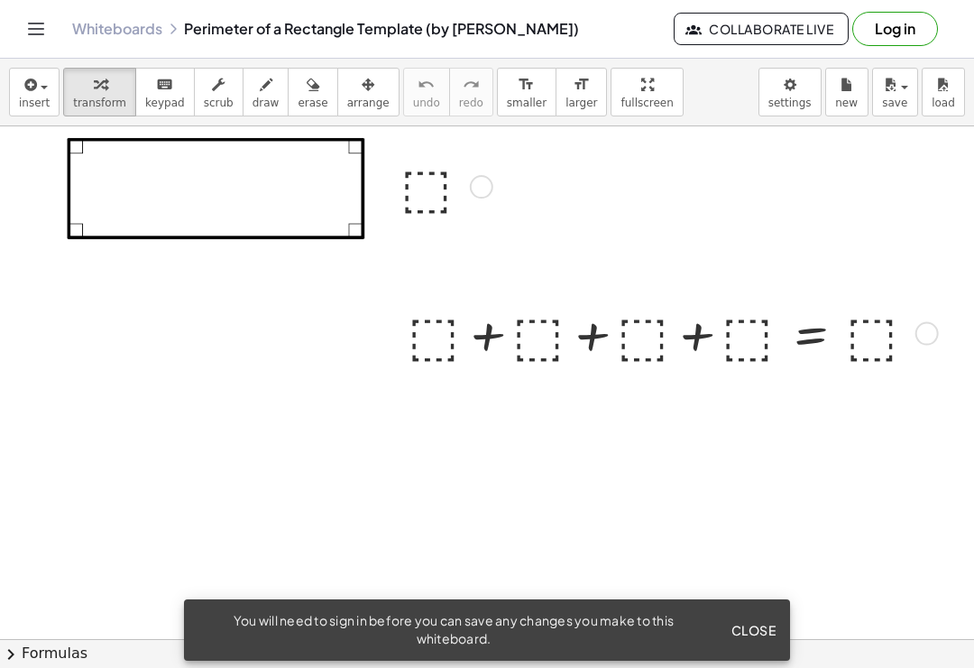
scroll to position [19, 0]
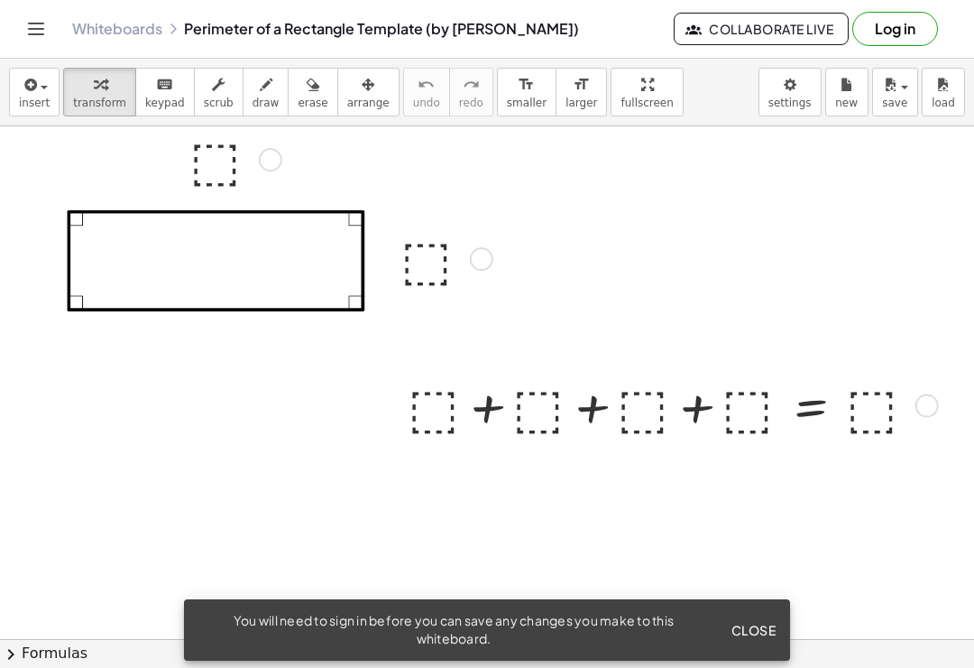
click at [28, 110] on button "insert" at bounding box center [34, 92] width 51 height 49
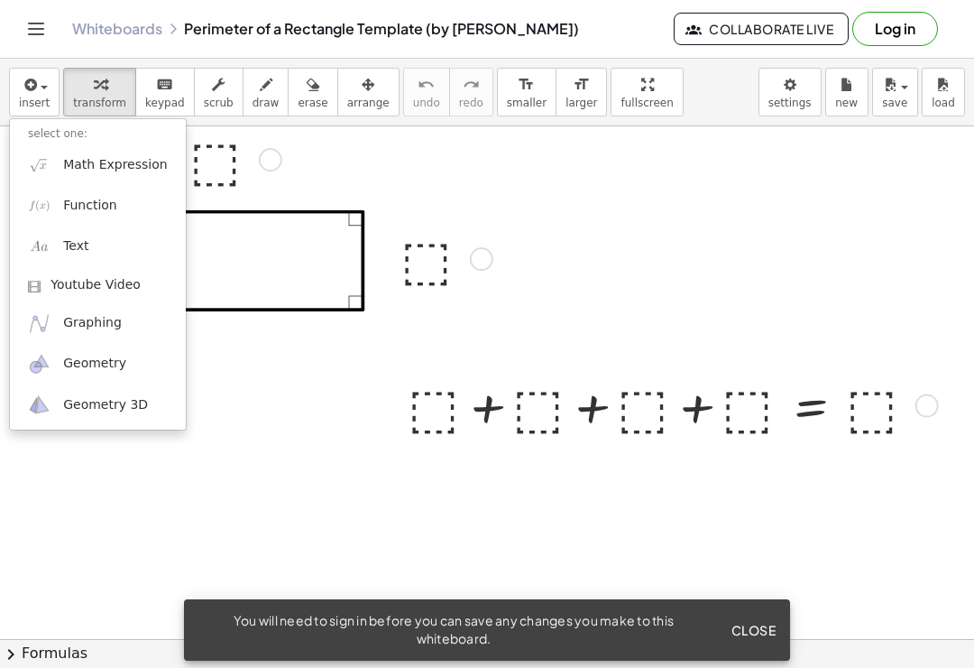
click at [23, 100] on div at bounding box center [487, 334] width 974 height 668
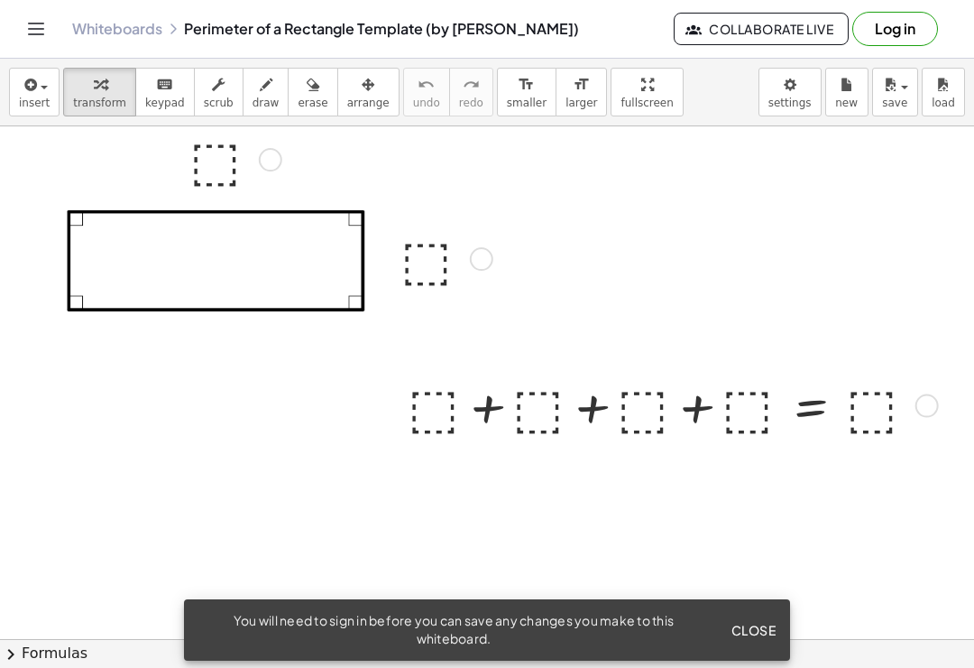
click at [13, 35] on header "Whiteboards Perimeter of a Rectangle Template (by Tim Brzezinski) Collaborate L…" at bounding box center [487, 29] width 974 height 59
click at [42, 58] on div at bounding box center [487, 58] width 974 height 1
click at [38, 41] on button "Toggle navigation" at bounding box center [36, 28] width 29 height 29
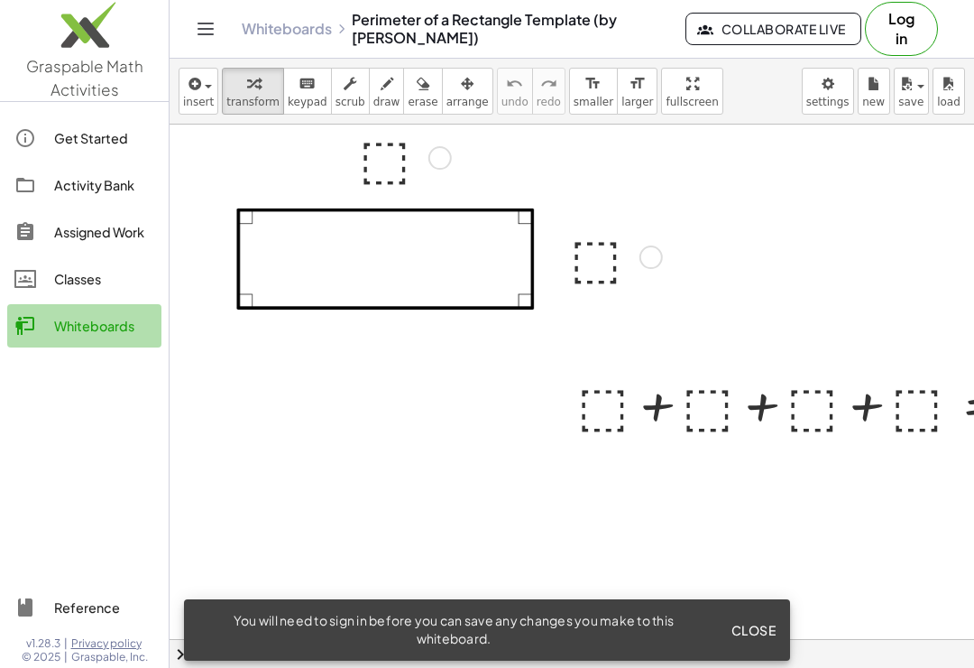
click at [50, 326] on div at bounding box center [34, 326] width 40 height 22
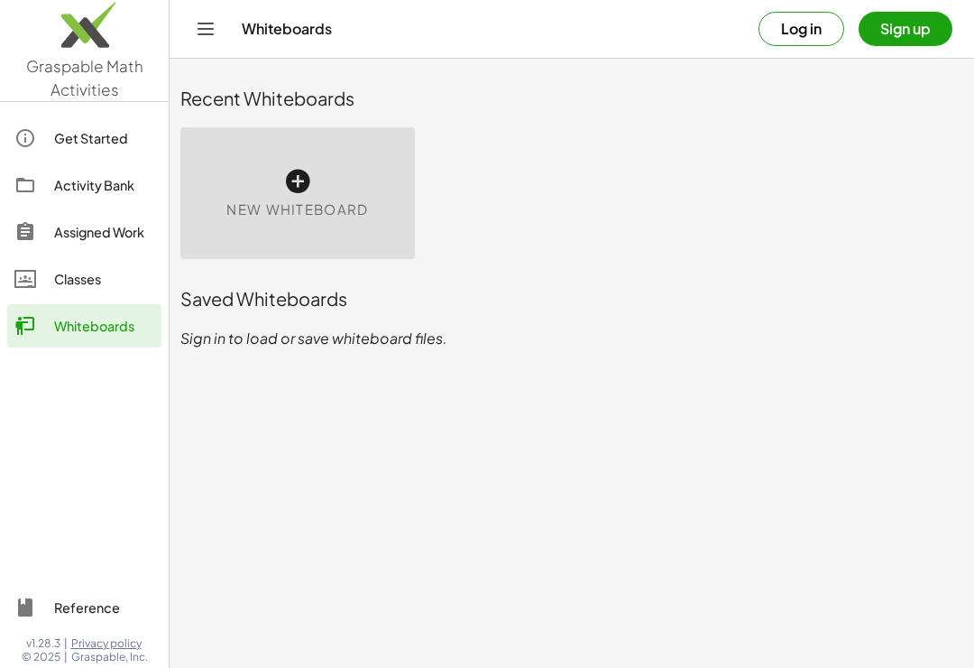
click at [292, 193] on icon at bounding box center [297, 181] width 29 height 29
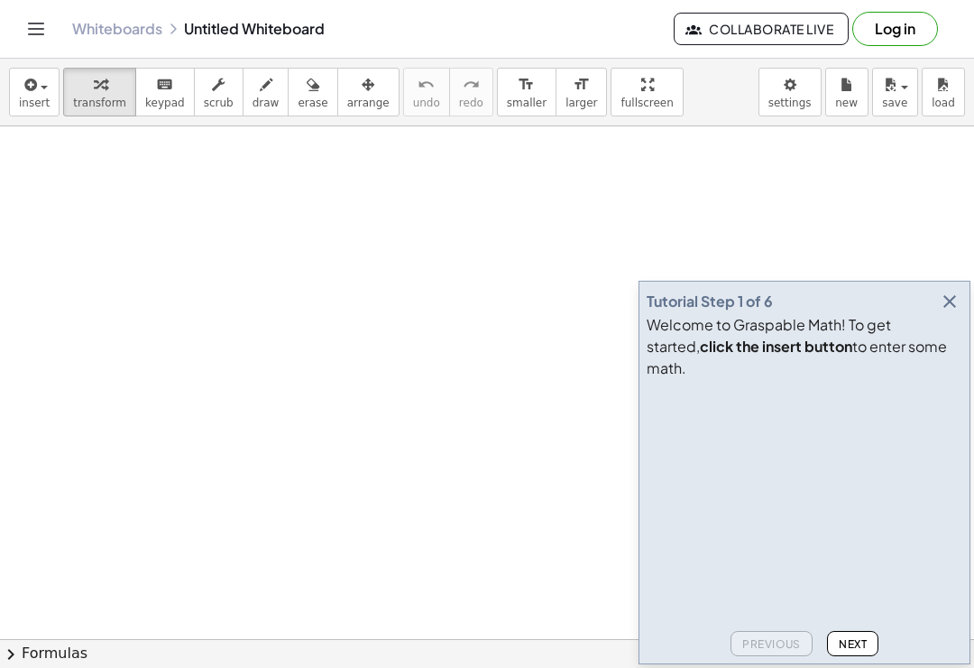
click at [943, 314] on button "button" at bounding box center [949, 301] width 25 height 25
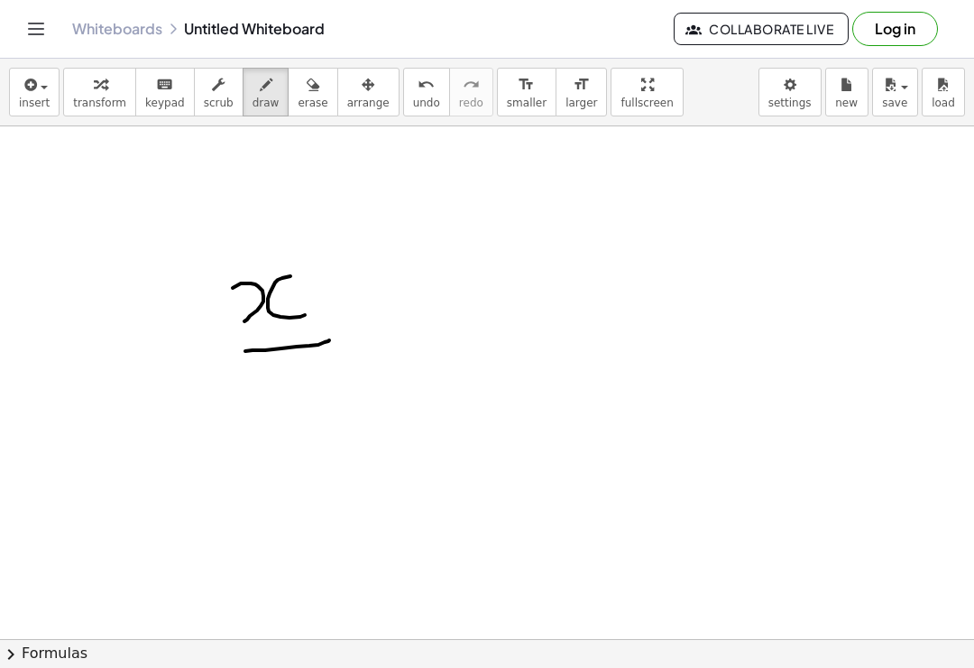
click at [10, 79] on button "insert" at bounding box center [34, 92] width 51 height 49
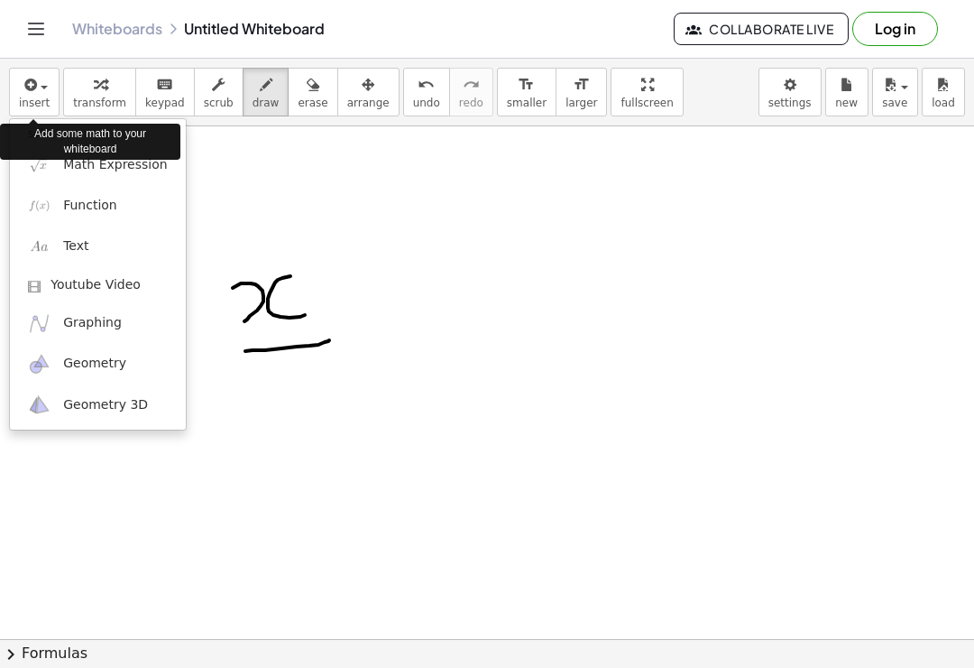
click at [37, 160] on div "Add some math to your whiteboard" at bounding box center [90, 141] width 180 height 45
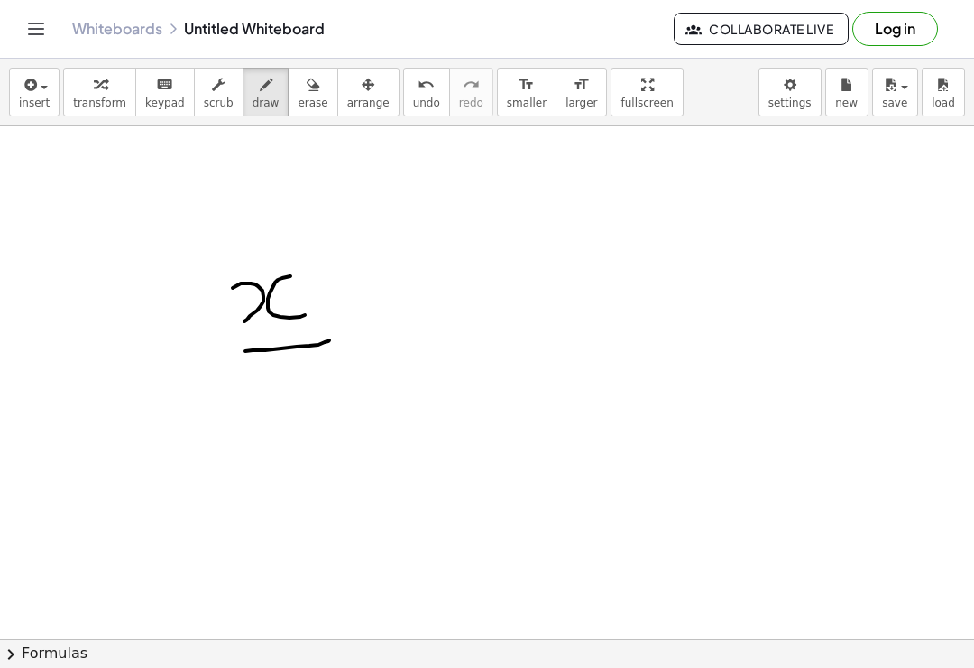
click at [19, 95] on button "insert" at bounding box center [34, 92] width 51 height 49
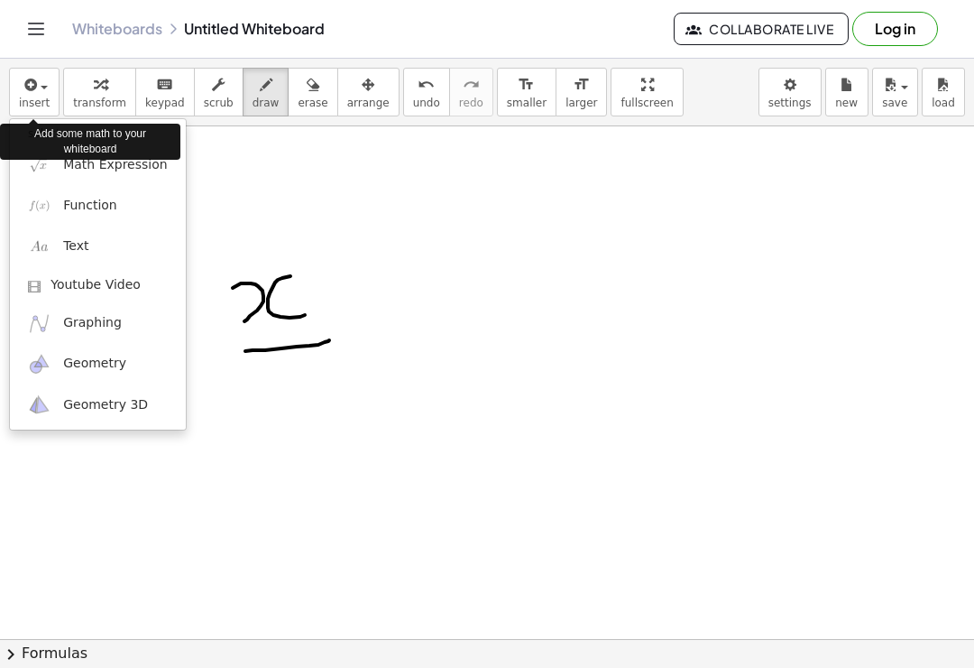
click at [64, 167] on span "Math Expression" at bounding box center [115, 165] width 104 height 18
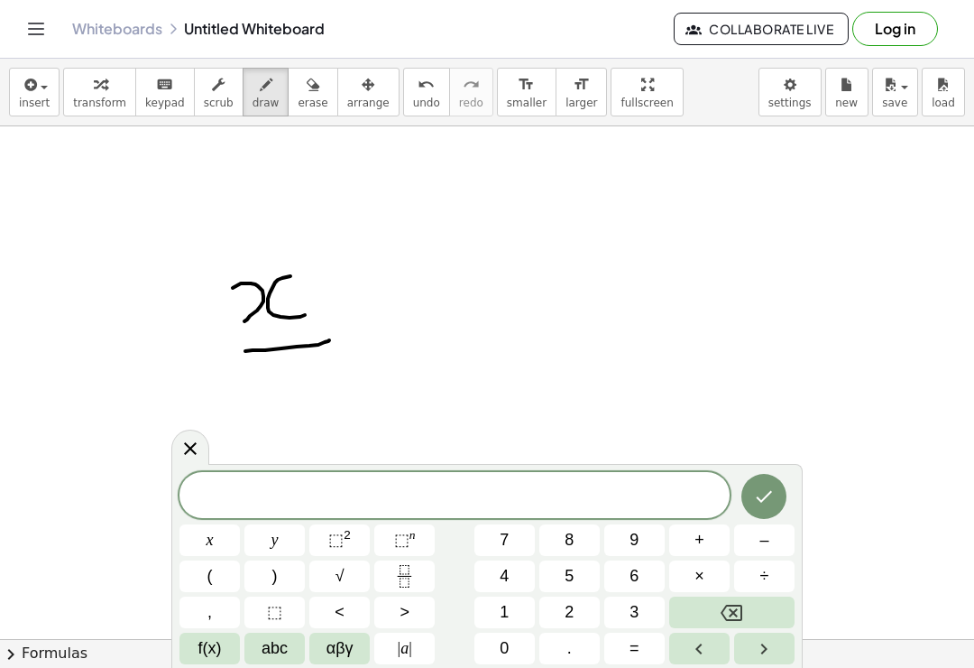
click at [439, 512] on div at bounding box center [455, 495] width 550 height 46
click at [421, 576] on button "Fraction" at bounding box center [404, 576] width 60 height 32
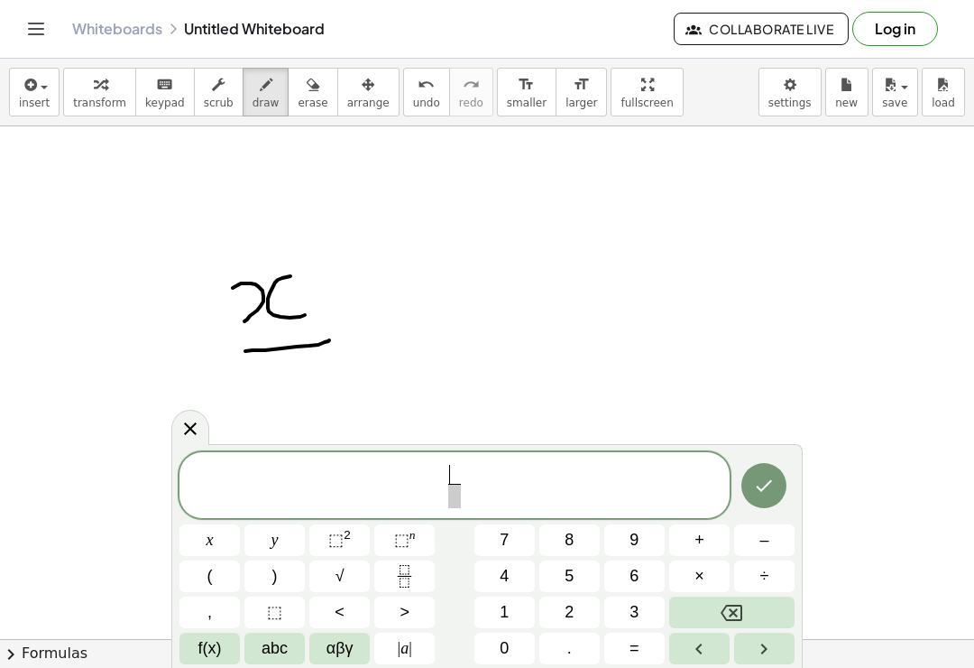
click at [203, 540] on button "x" at bounding box center [210, 540] width 60 height 32
click at [762, 651] on icon "Right arrow" at bounding box center [764, 649] width 22 height 22
click at [649, 613] on button "3" at bounding box center [635, 612] width 60 height 32
click at [755, 656] on icon "Right arrow" at bounding box center [764, 649] width 22 height 22
click at [700, 542] on span "+" at bounding box center [700, 540] width 10 height 24
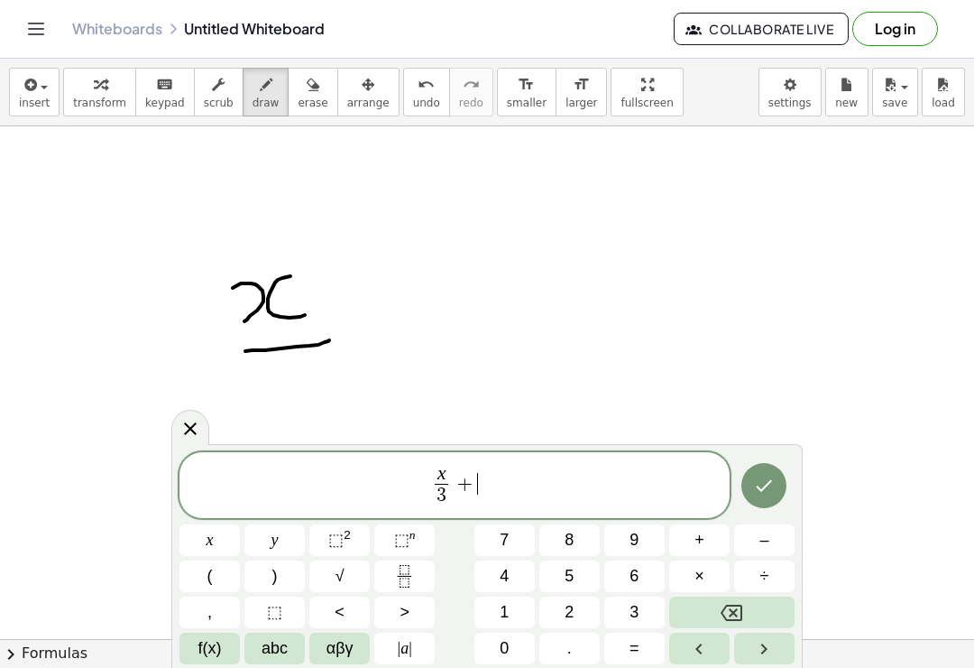
click at [423, 577] on button "Fraction" at bounding box center [404, 576] width 60 height 32
click at [503, 542] on span "7" at bounding box center [504, 540] width 9 height 24
click at [787, 645] on button "Right arrow" at bounding box center [764, 649] width 60 height 32
click at [519, 606] on button "1" at bounding box center [505, 612] width 60 height 32
click at [519, 605] on button "1" at bounding box center [505, 612] width 60 height 32
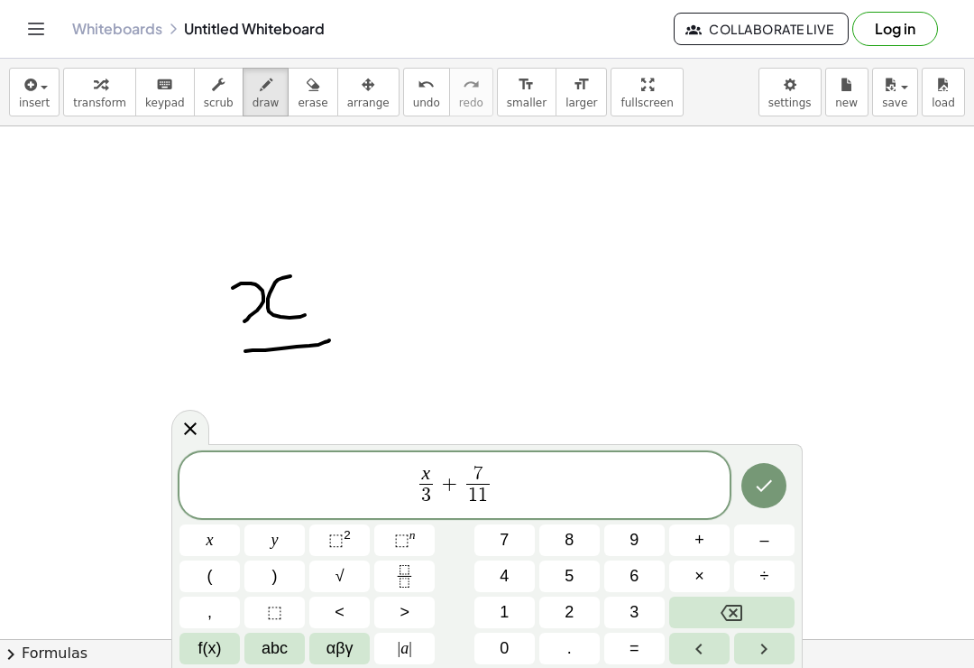
click at [291, 655] on button "abc" at bounding box center [275, 649] width 60 height 32
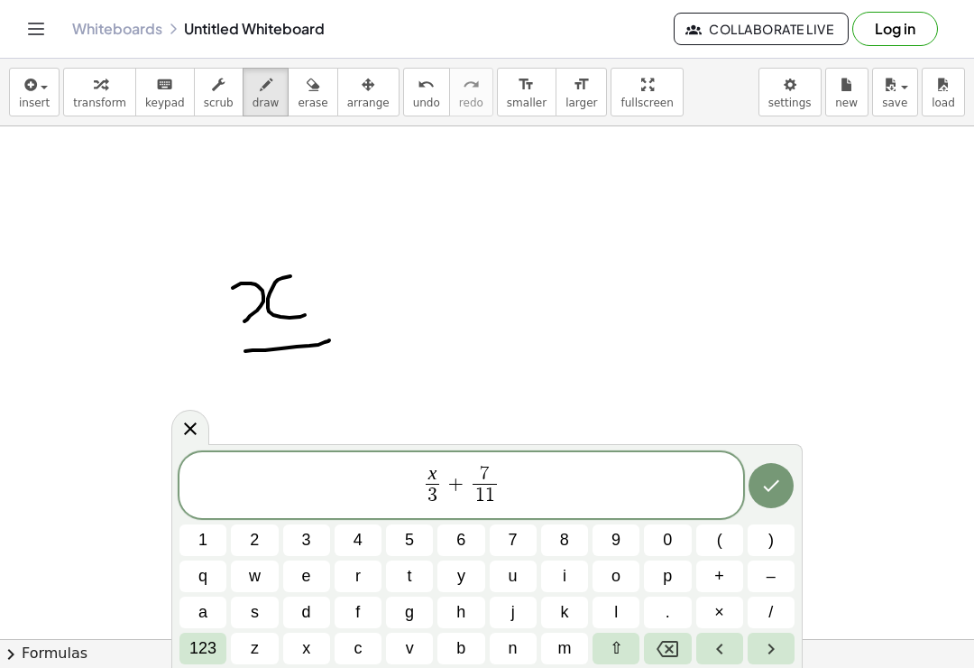
click at [468, 653] on button "b" at bounding box center [461, 649] width 47 height 32
click at [205, 657] on span "123" at bounding box center [202, 648] width 27 height 24
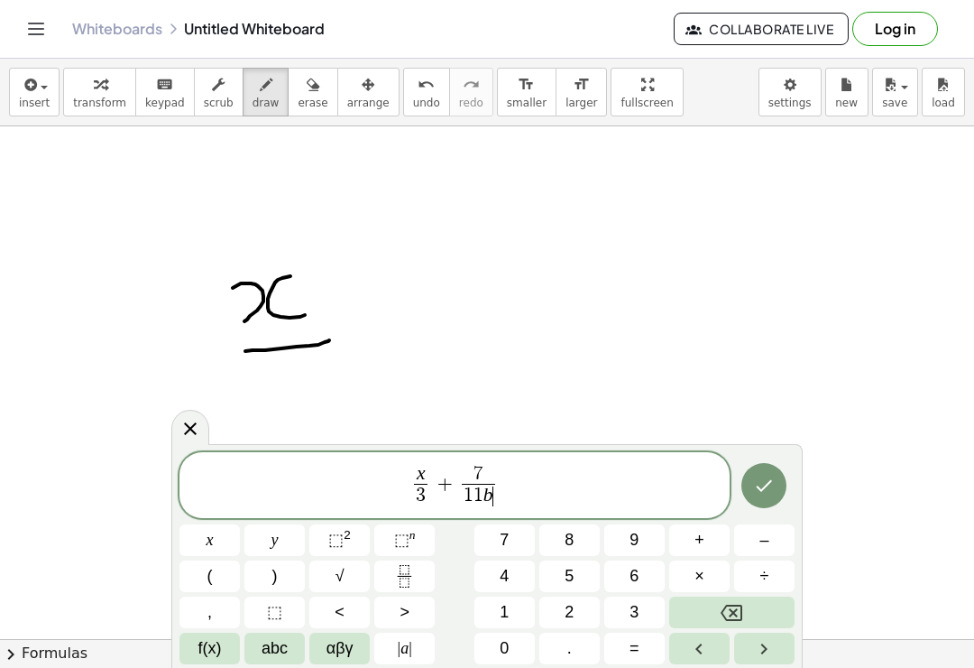
click at [753, 613] on button "Backspace" at bounding box center [731, 612] width 125 height 32
click at [225, 661] on button "f(x)" at bounding box center [210, 649] width 60 height 32
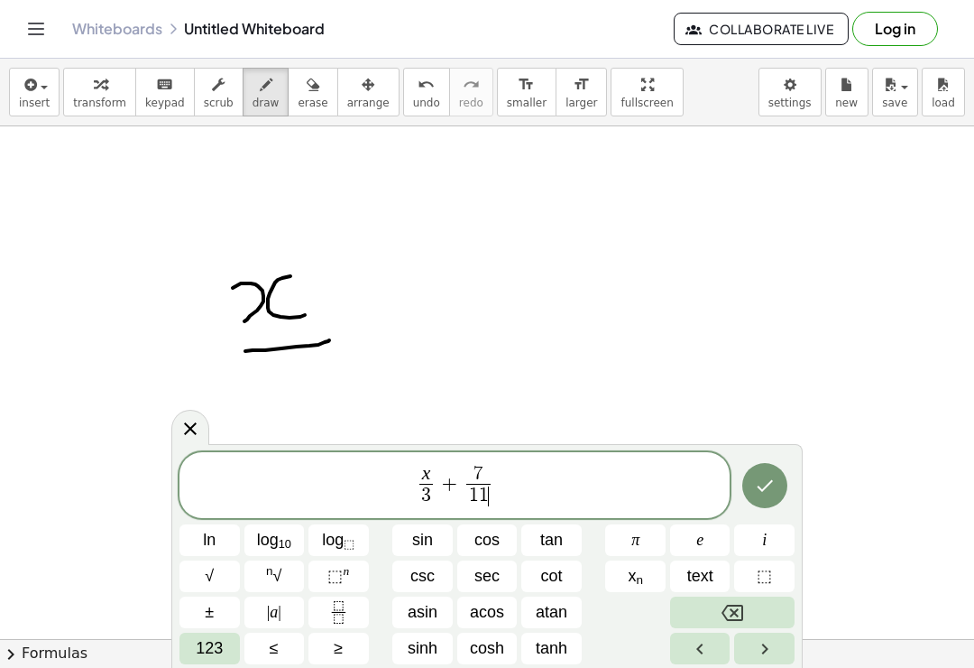
click at [226, 662] on button "123" at bounding box center [210, 649] width 60 height 32
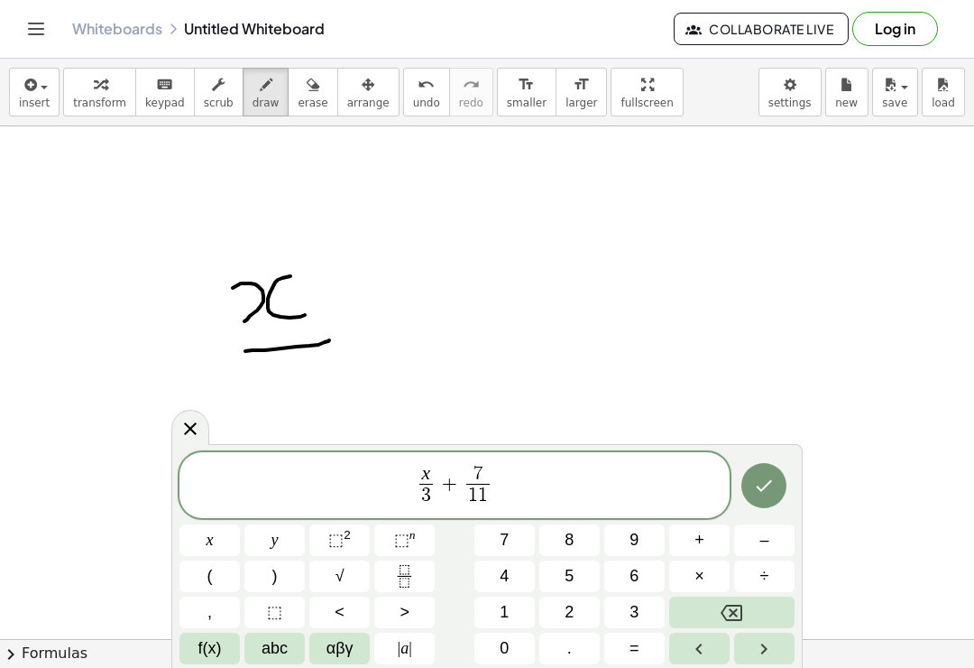
click at [777, 654] on button "Right arrow" at bounding box center [764, 649] width 60 height 32
click at [288, 654] on span "abc" at bounding box center [275, 648] width 26 height 24
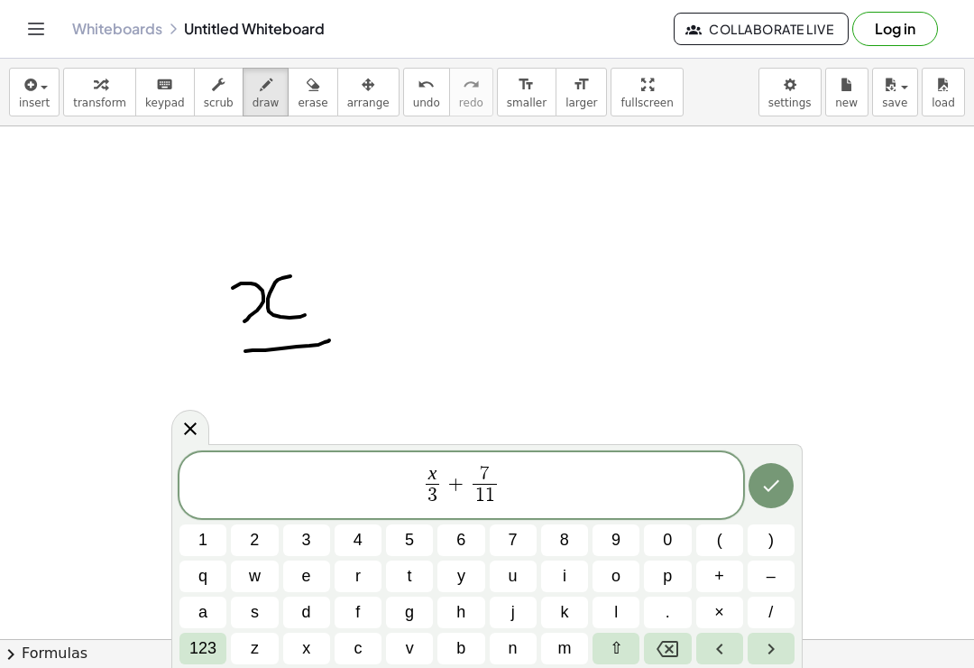
click at [471, 583] on button "y" at bounding box center [461, 576] width 47 height 32
click at [205, 660] on span "123" at bounding box center [202, 648] width 27 height 24
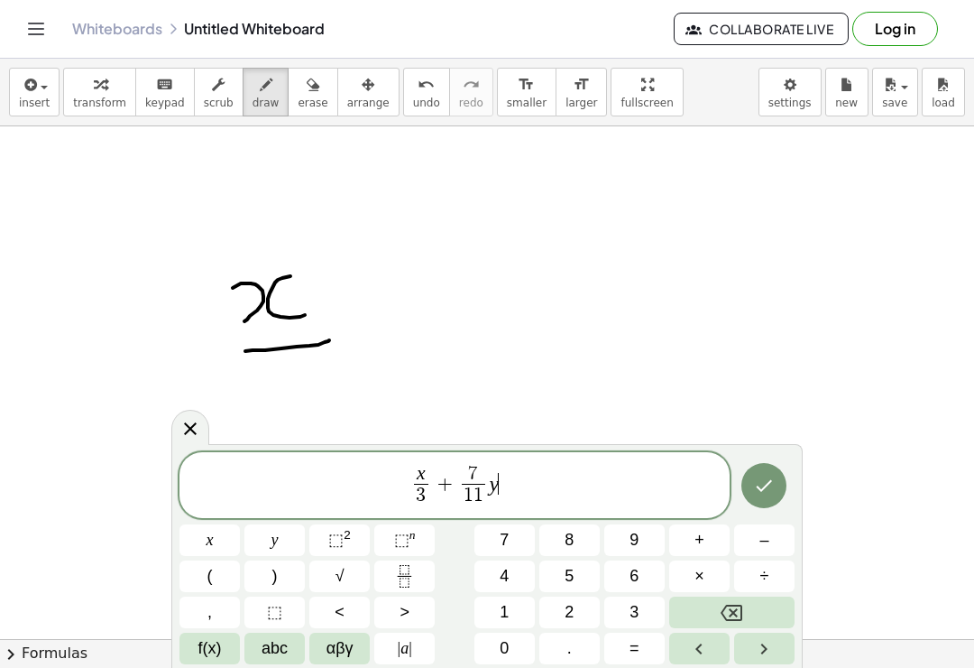
click at [643, 652] on button "=" at bounding box center [635, 649] width 60 height 32
click at [265, 658] on span "abc" at bounding box center [275, 648] width 26 height 24
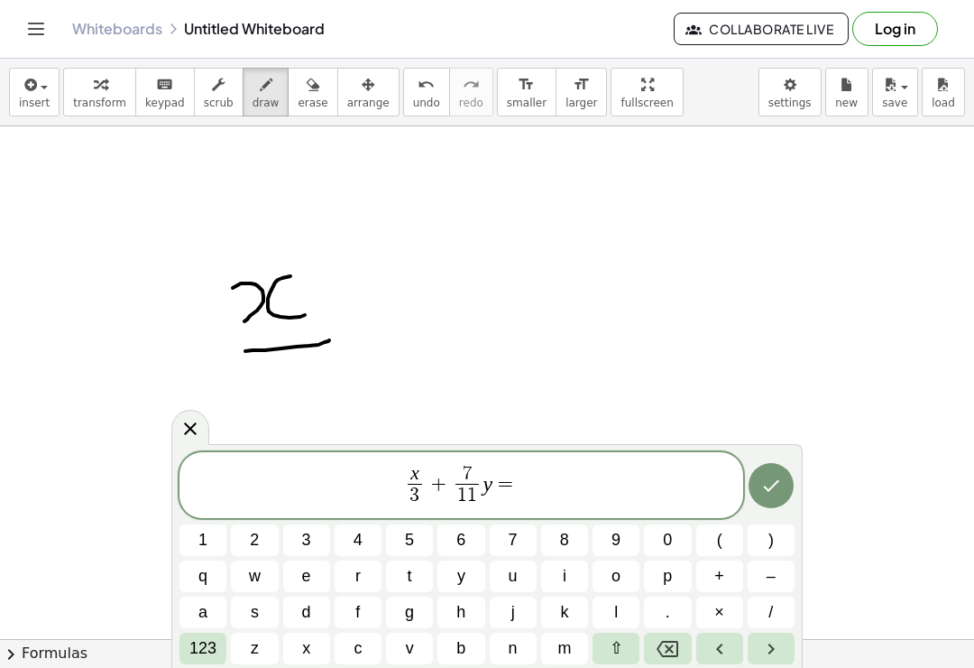
click at [208, 659] on span "123" at bounding box center [202, 648] width 27 height 24
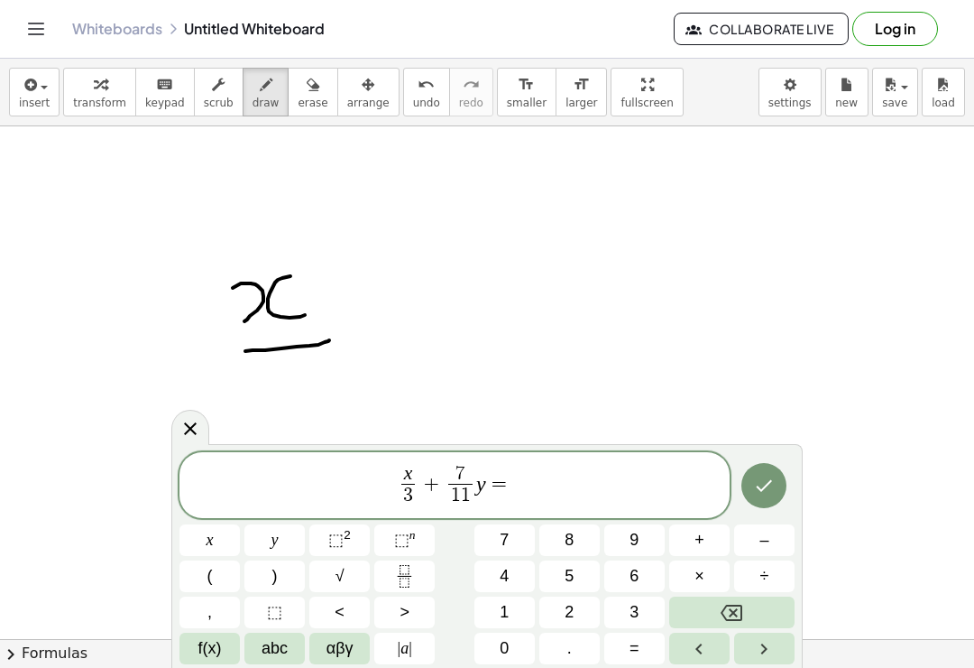
click at [407, 583] on icon "Fraction" at bounding box center [404, 576] width 23 height 23
click at [200, 541] on button "x" at bounding box center [210, 540] width 60 height 32
click at [777, 657] on button "Right arrow" at bounding box center [764, 649] width 60 height 32
click at [580, 606] on button "2" at bounding box center [570, 612] width 60 height 32
click at [769, 638] on icon "Right arrow" at bounding box center [764, 649] width 22 height 22
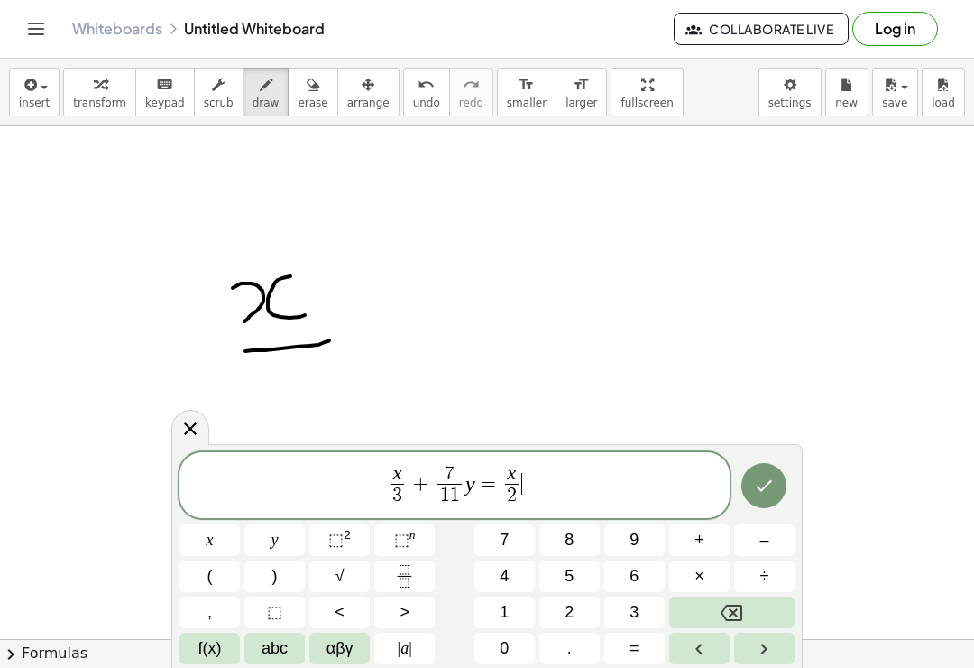
click at [713, 542] on button "+" at bounding box center [699, 540] width 60 height 32
click at [421, 571] on button "Fraction" at bounding box center [404, 576] width 60 height 32
click at [192, 540] on button "x" at bounding box center [210, 540] width 60 height 32
click at [755, 613] on button "Backspace" at bounding box center [731, 612] width 125 height 32
click at [271, 553] on button "y" at bounding box center [275, 540] width 60 height 32
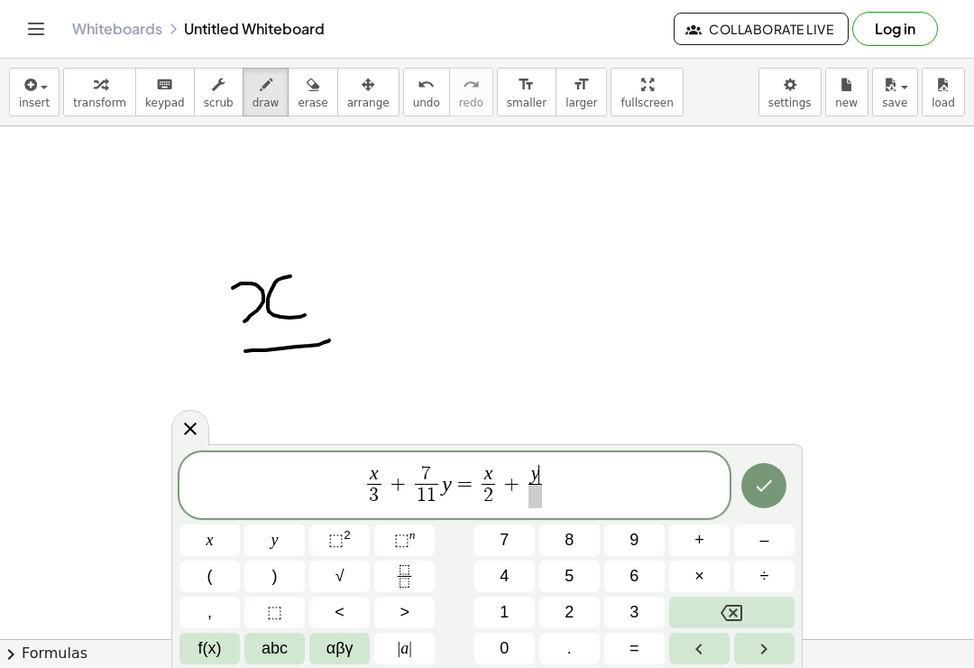
click at [778, 651] on button "Right arrow" at bounding box center [764, 649] width 60 height 32
click at [578, 615] on button "2" at bounding box center [570, 612] width 60 height 32
click at [759, 496] on icon "Done" at bounding box center [764, 486] width 22 height 22
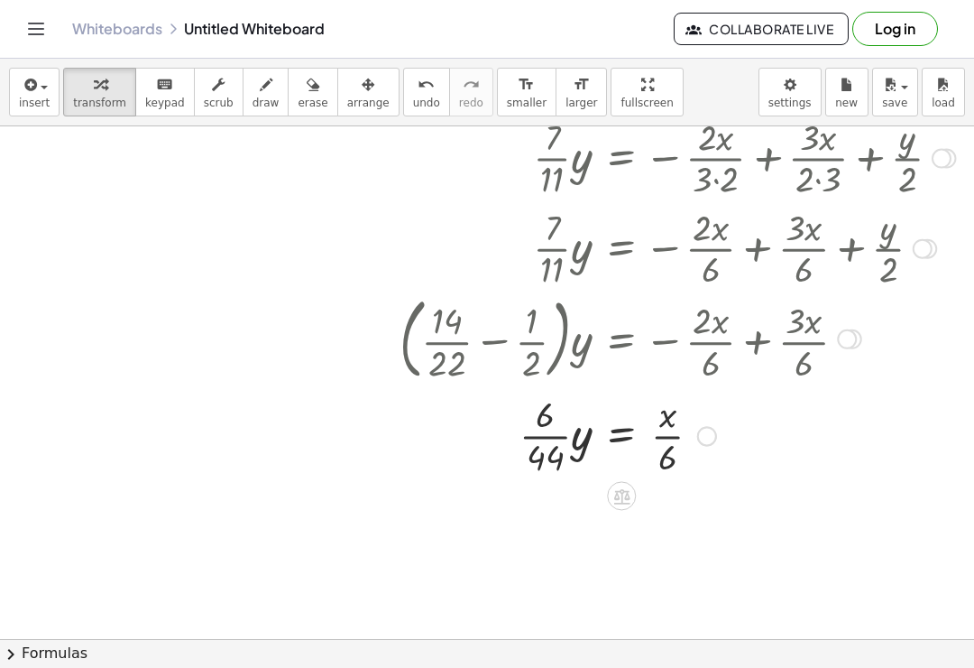
scroll to position [531, 86]
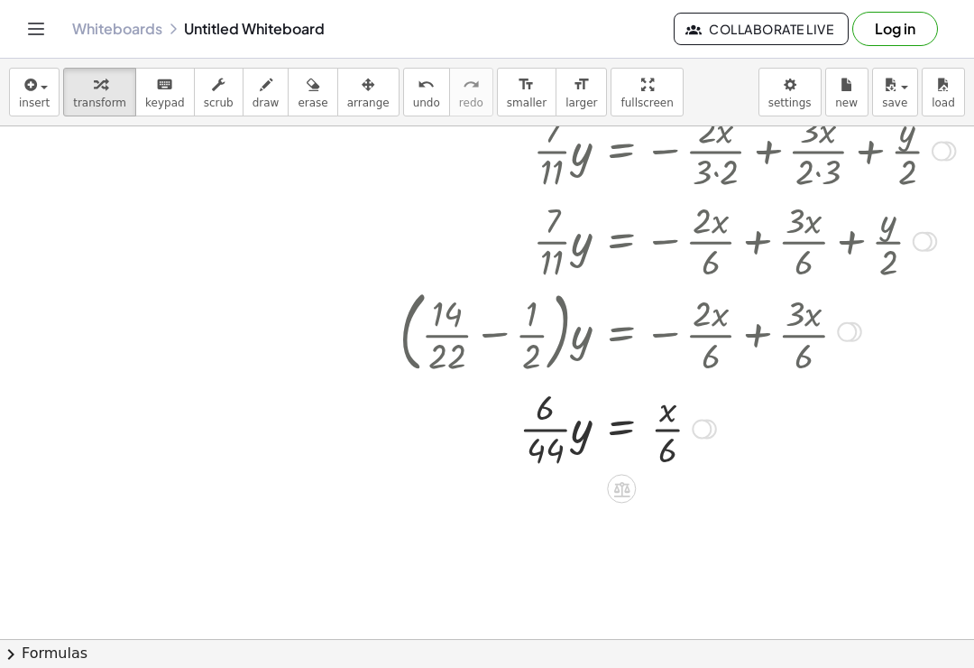
click at [0, 0] on button "| a |" at bounding box center [0, 0] width 0 height 0
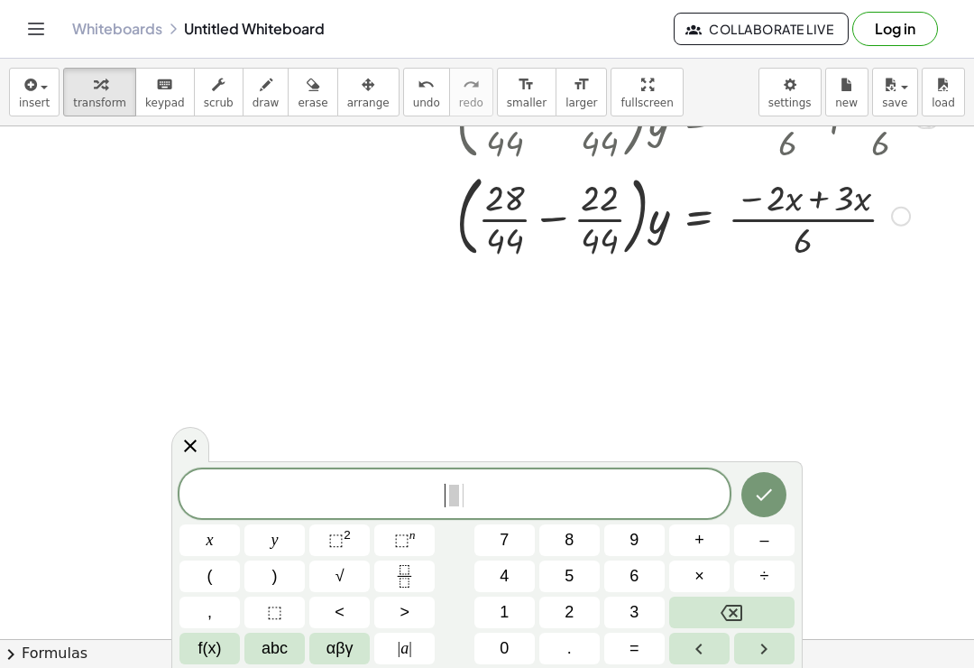
scroll to position [936, 12]
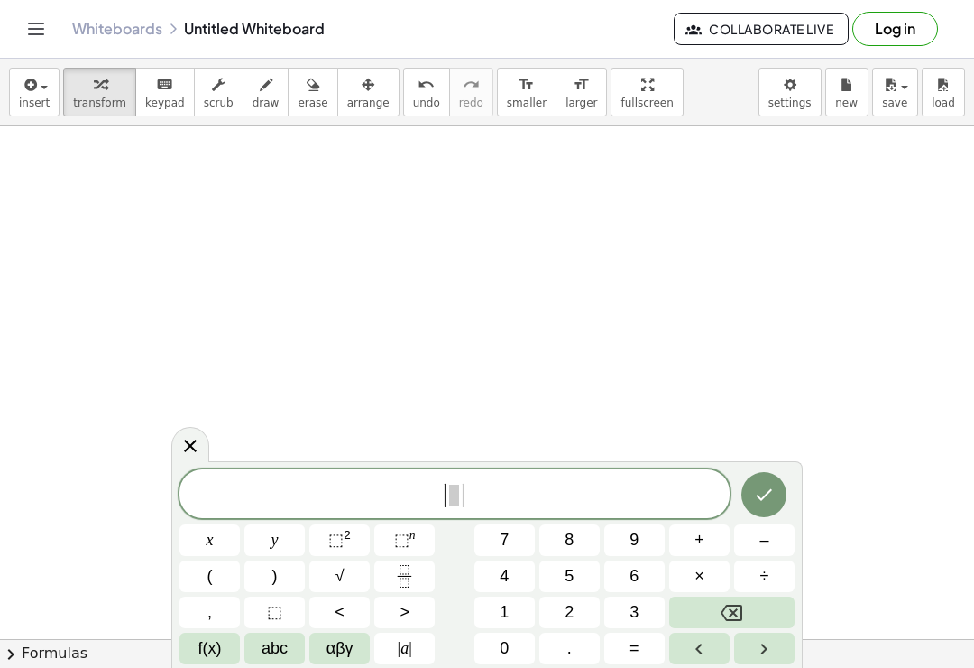
click at [201, 448] on div at bounding box center [190, 444] width 38 height 35
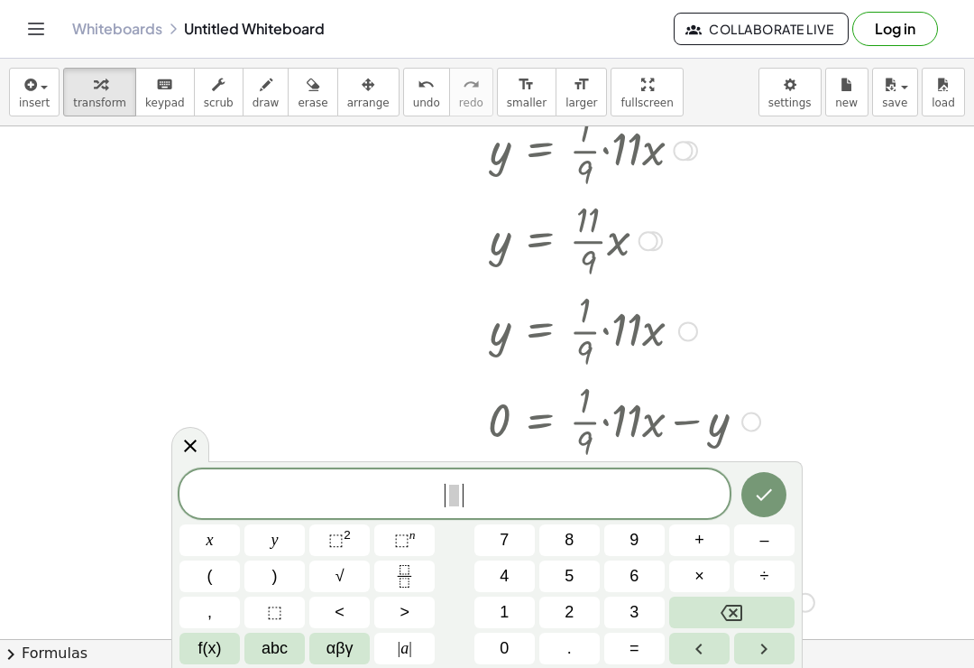
scroll to position [3040, 166]
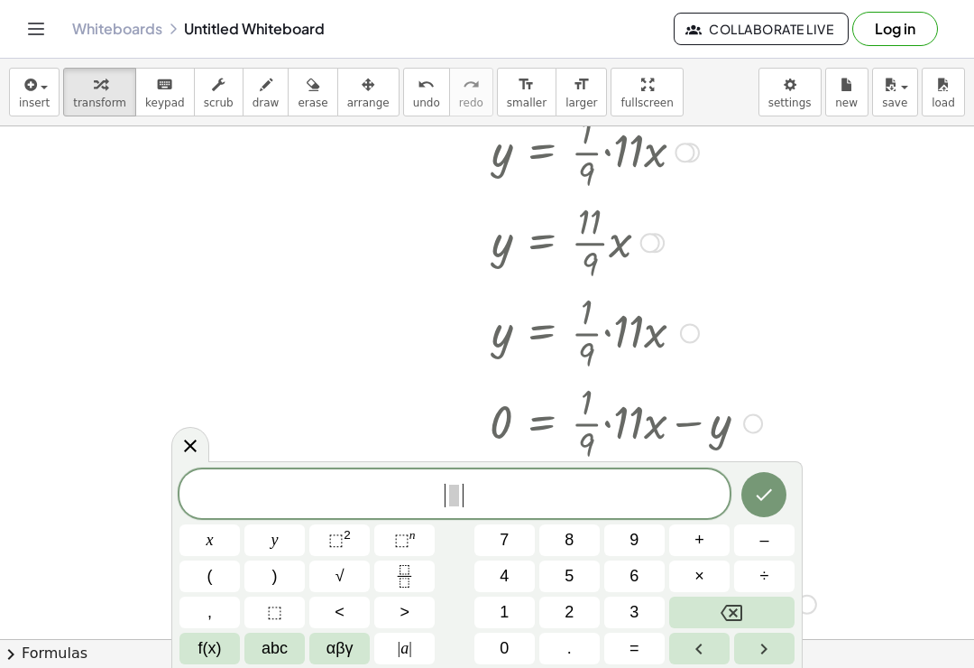
click at [761, 606] on button "Backspace" at bounding box center [731, 612] width 125 height 32
click at [761, 605] on button "Backspace" at bounding box center [731, 612] width 125 height 32
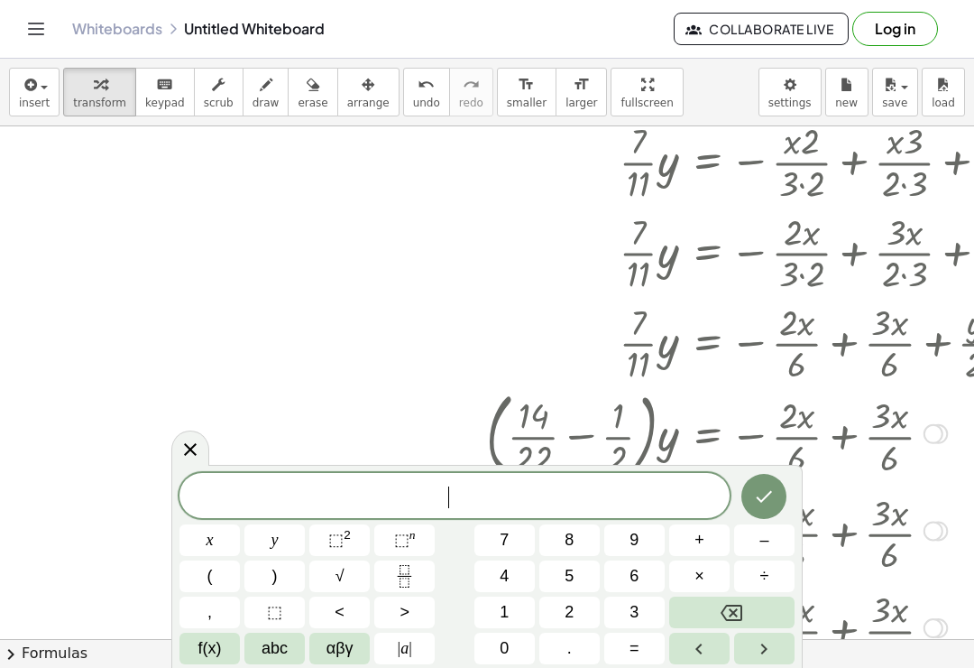
scroll to position [432, 0]
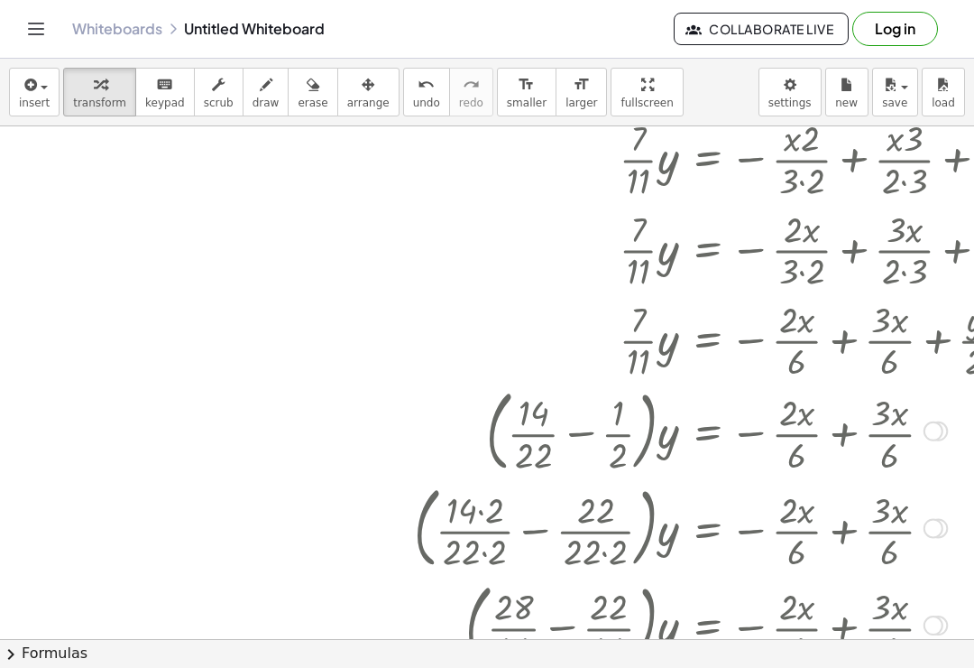
click at [14, 84] on button "insert" at bounding box center [34, 92] width 51 height 49
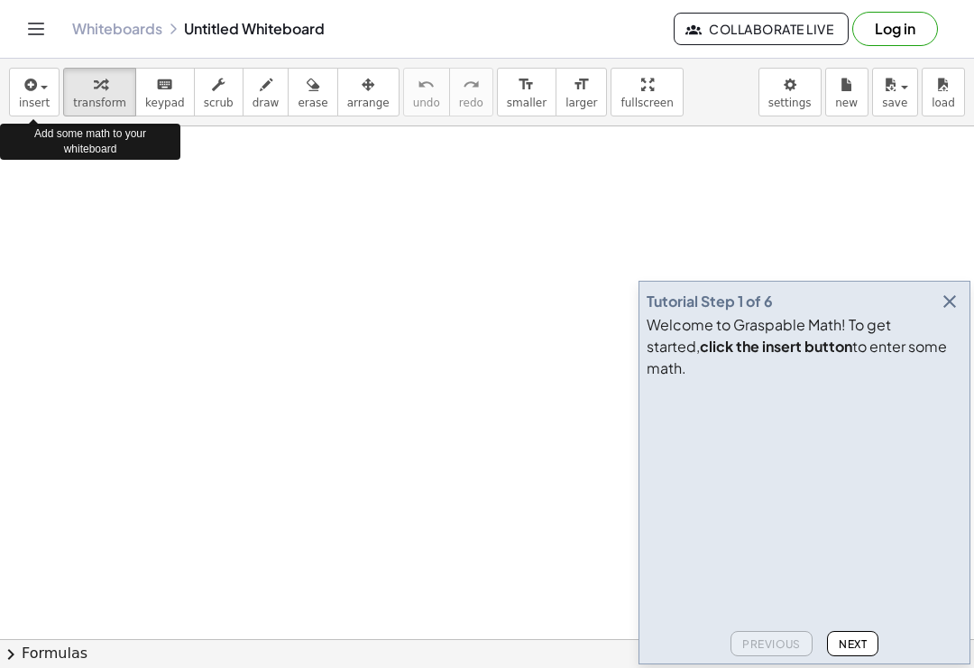
click at [29, 91] on icon "button" at bounding box center [29, 85] width 16 height 22
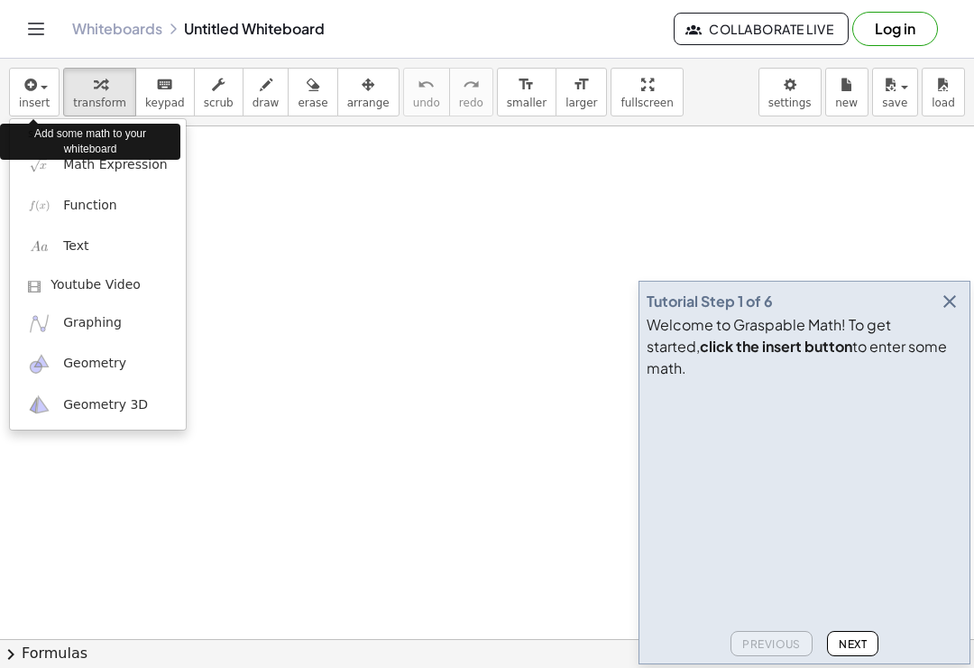
click at [54, 161] on div "Add some math to your whiteboard" at bounding box center [90, 141] width 180 height 45
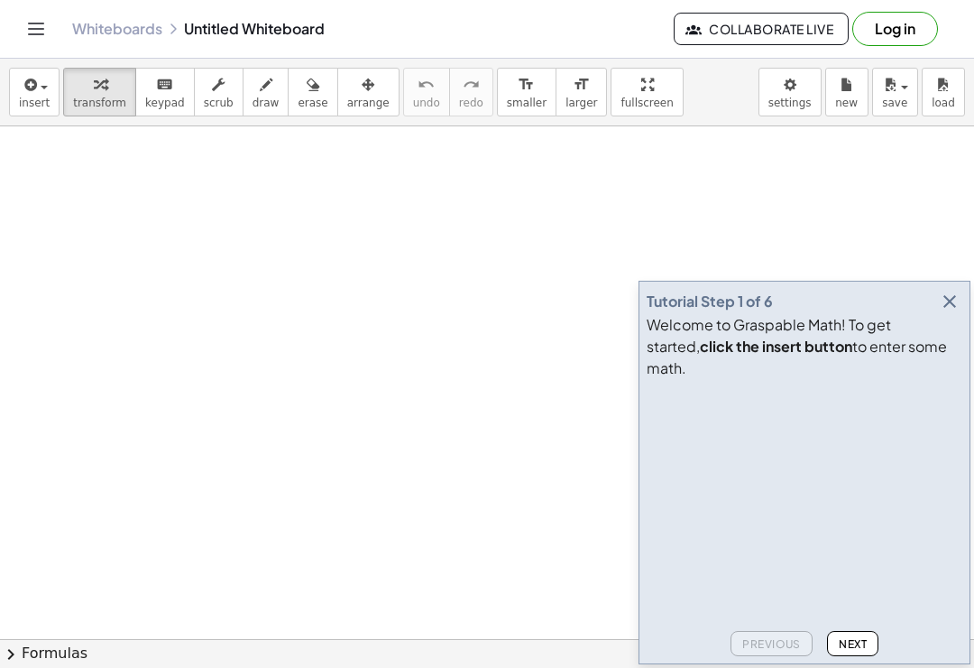
click at [23, 95] on icon "button" at bounding box center [29, 85] width 16 height 22
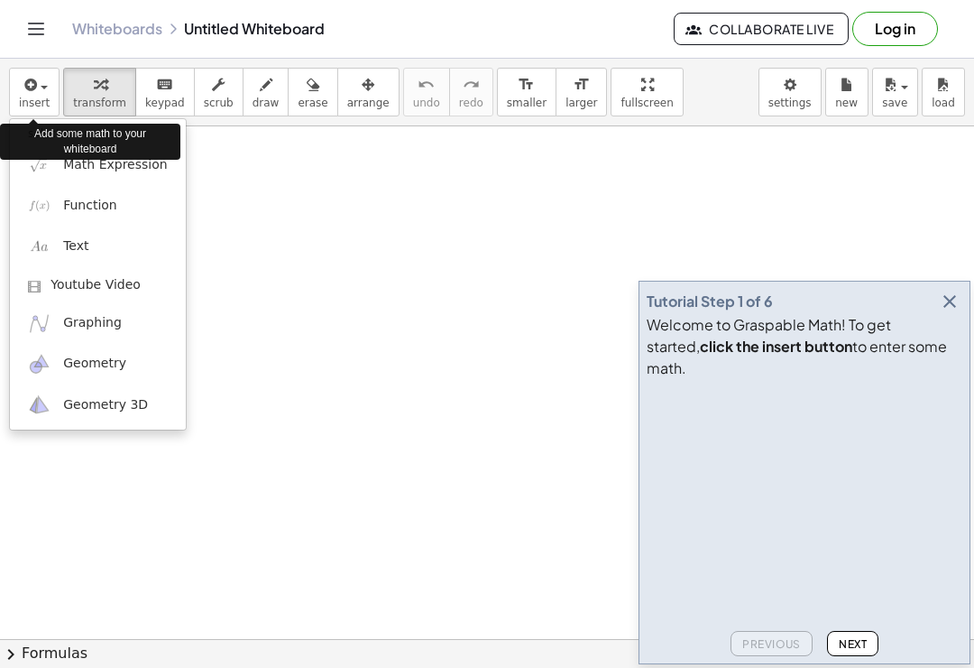
click at [68, 167] on span "Math Expression" at bounding box center [115, 165] width 104 height 18
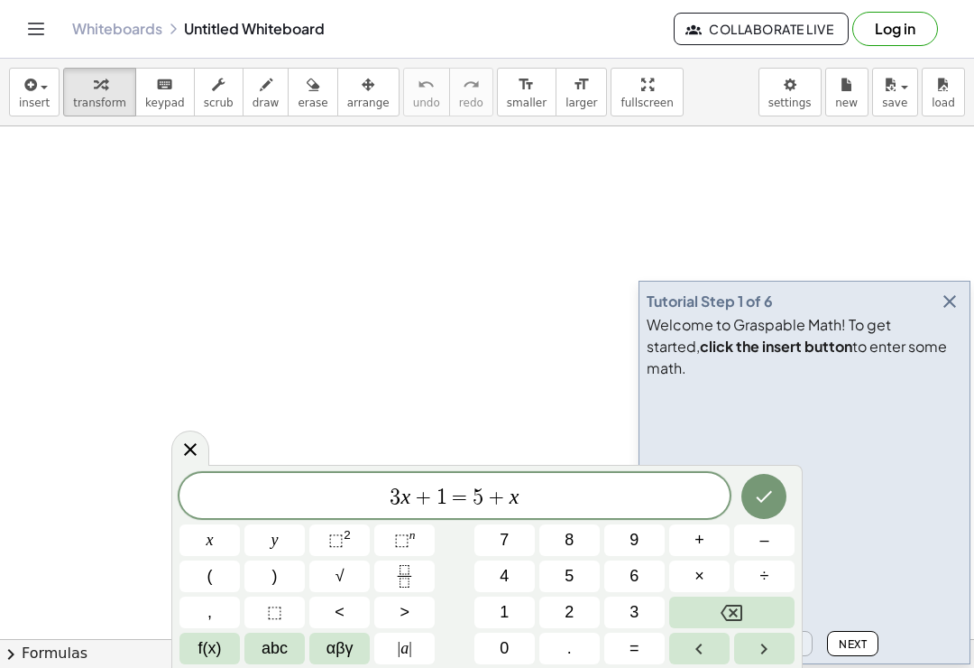
click at [749, 604] on button "Backspace" at bounding box center [731, 612] width 125 height 32
click at [748, 603] on button "Backspace" at bounding box center [731, 612] width 125 height 32
click at [743, 597] on button "Backspace" at bounding box center [731, 612] width 125 height 32
click at [743, 596] on button "Backspace" at bounding box center [731, 612] width 125 height 32
click at [743, 597] on button "Backspace" at bounding box center [731, 612] width 125 height 32
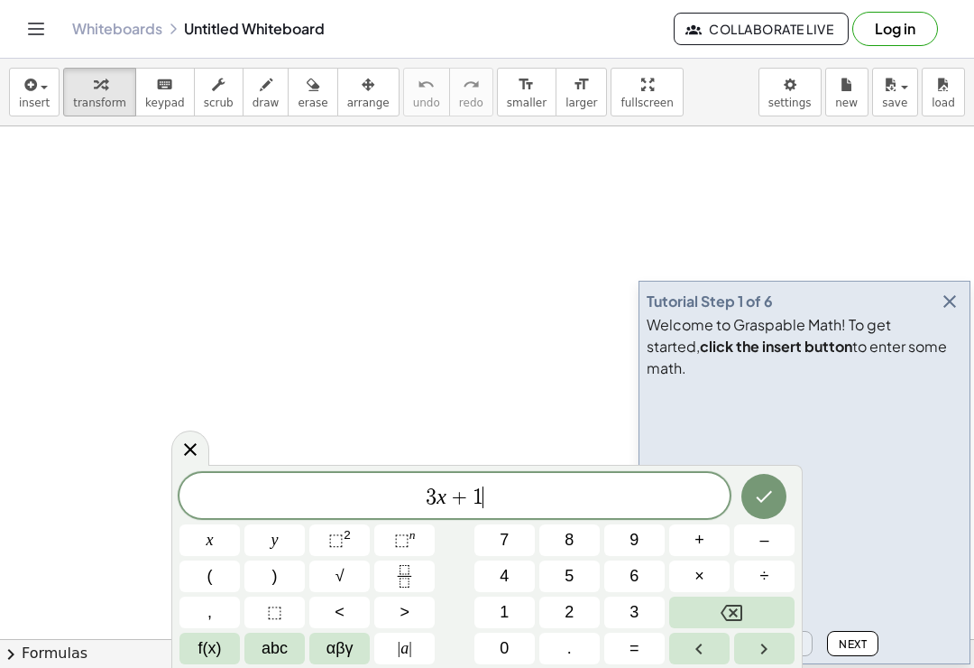
click at [743, 596] on button "Backspace" at bounding box center [731, 612] width 125 height 32
click at [743, 597] on button "Backspace" at bounding box center [731, 612] width 125 height 32
click at [743, 596] on button "Backspace" at bounding box center [731, 612] width 125 height 32
click at [420, 577] on button "Fraction" at bounding box center [404, 576] width 60 height 32
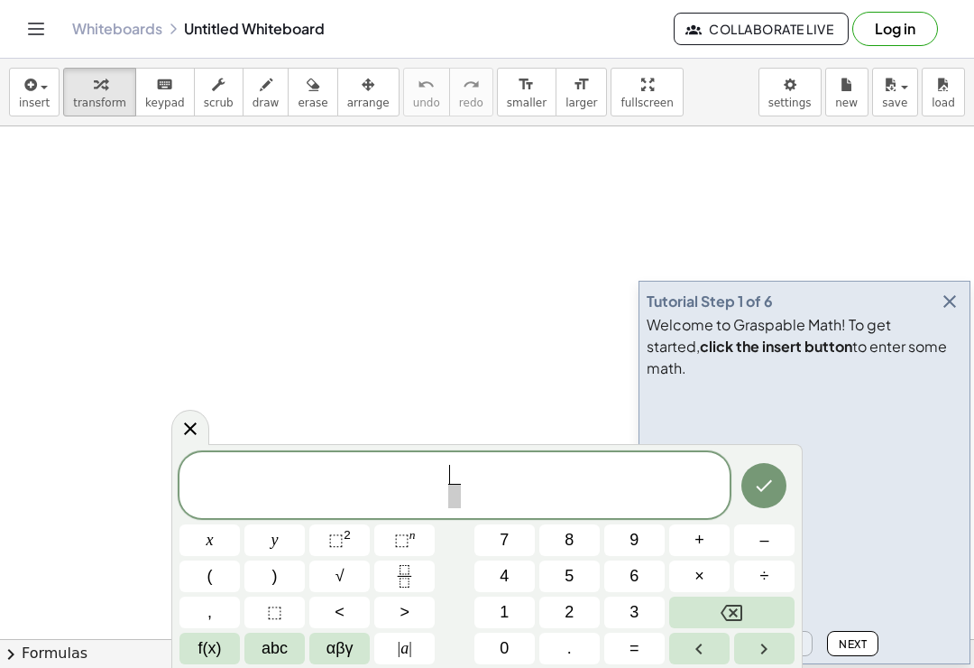
click at [511, 615] on button "1" at bounding box center [505, 612] width 60 height 32
click at [767, 657] on icon "Right arrow" at bounding box center [764, 649] width 22 height 22
click at [633, 620] on span "3" at bounding box center [634, 612] width 9 height 24
click at [773, 653] on icon "Right arrow" at bounding box center [764, 649] width 22 height 22
click at [203, 548] on button "x" at bounding box center [210, 540] width 60 height 32
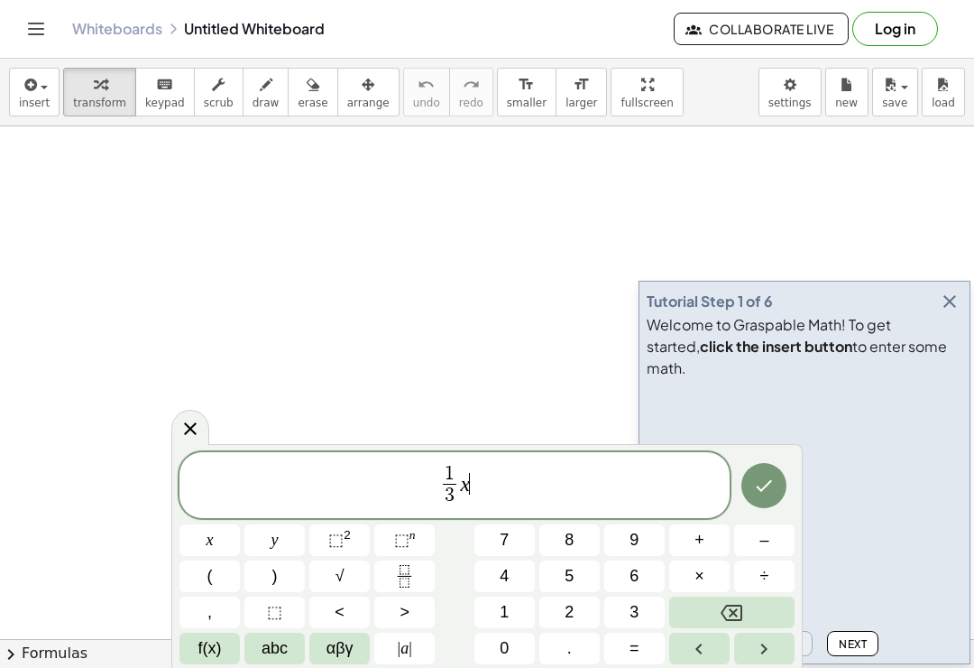
click at [709, 539] on button "+" at bounding box center [699, 540] width 60 height 32
click at [407, 555] on button "⬚ n" at bounding box center [404, 540] width 60 height 32
click at [740, 618] on icon "Backspace" at bounding box center [732, 613] width 22 height 22
click at [413, 585] on icon "Fraction" at bounding box center [404, 576] width 23 height 23
click at [494, 549] on button "7" at bounding box center [505, 540] width 60 height 32
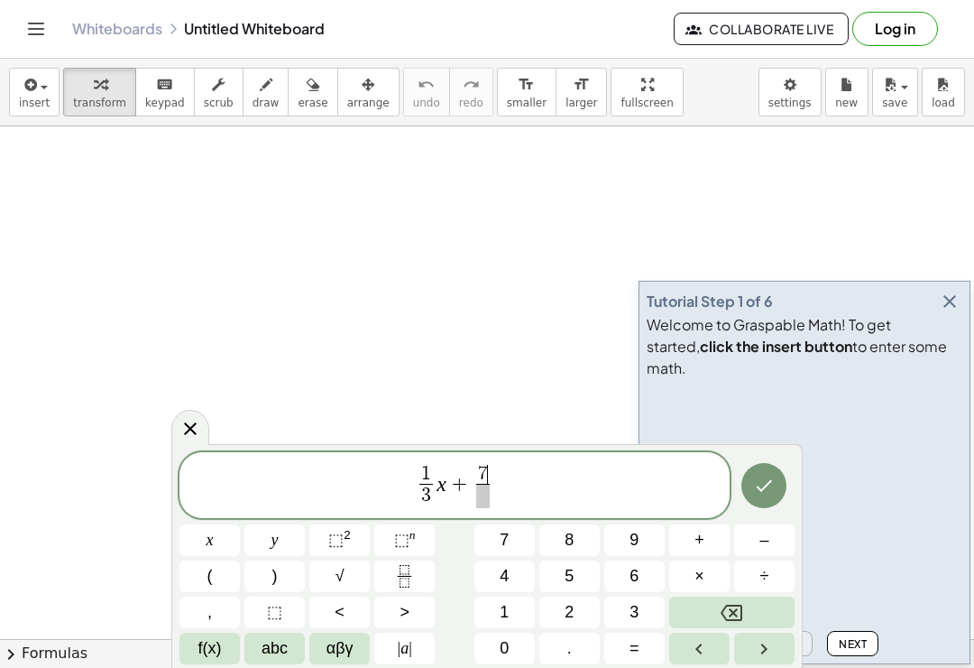
click at [764, 662] on button "Right arrow" at bounding box center [764, 649] width 60 height 32
click at [503, 616] on span "1" at bounding box center [504, 612] width 9 height 24
click at [199, 583] on button "(" at bounding box center [210, 576] width 60 height 32
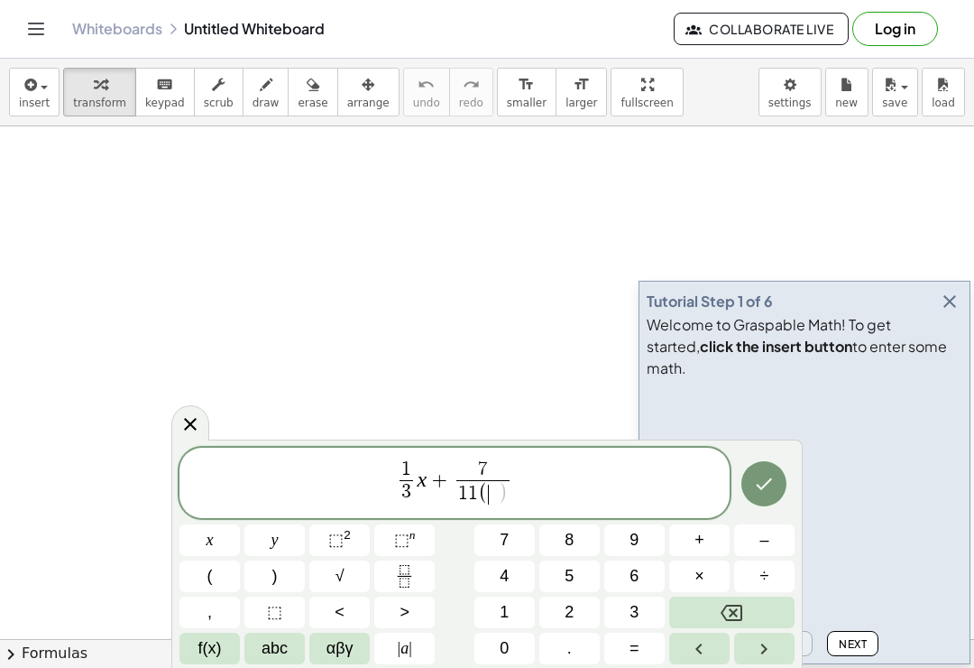
click at [742, 615] on icon "Backspace" at bounding box center [732, 613] width 22 height 16
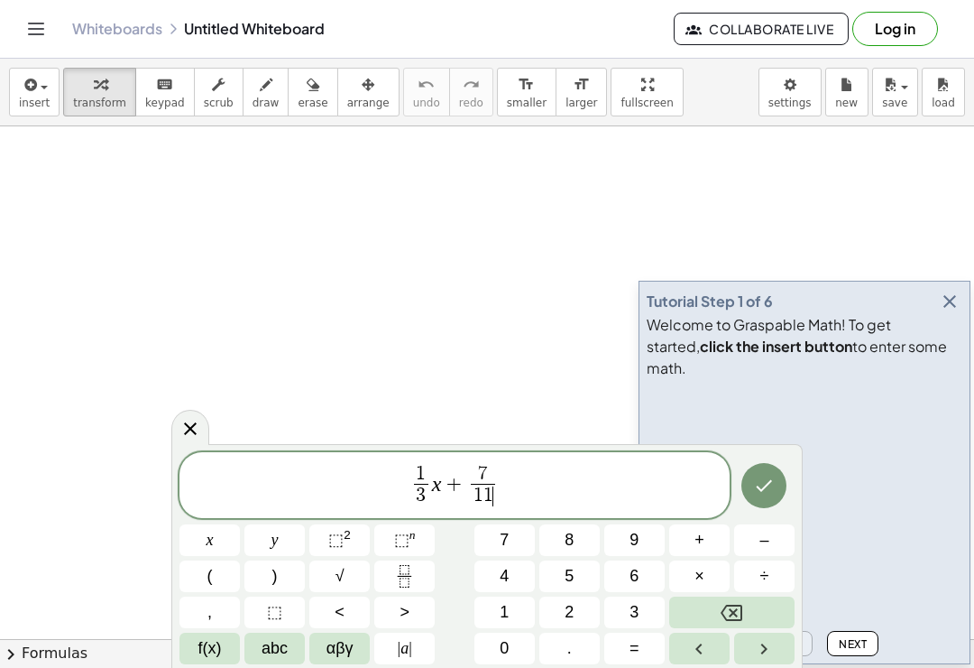
click at [767, 661] on button "Right arrow" at bounding box center [764, 649] width 60 height 32
click at [201, 579] on button "(" at bounding box center [210, 576] width 60 height 32
click at [180, 540] on button "x" at bounding box center [210, 540] width 60 height 32
click at [711, 538] on button "+" at bounding box center [699, 540] width 60 height 32
click at [520, 577] on button "4" at bounding box center [505, 576] width 60 height 32
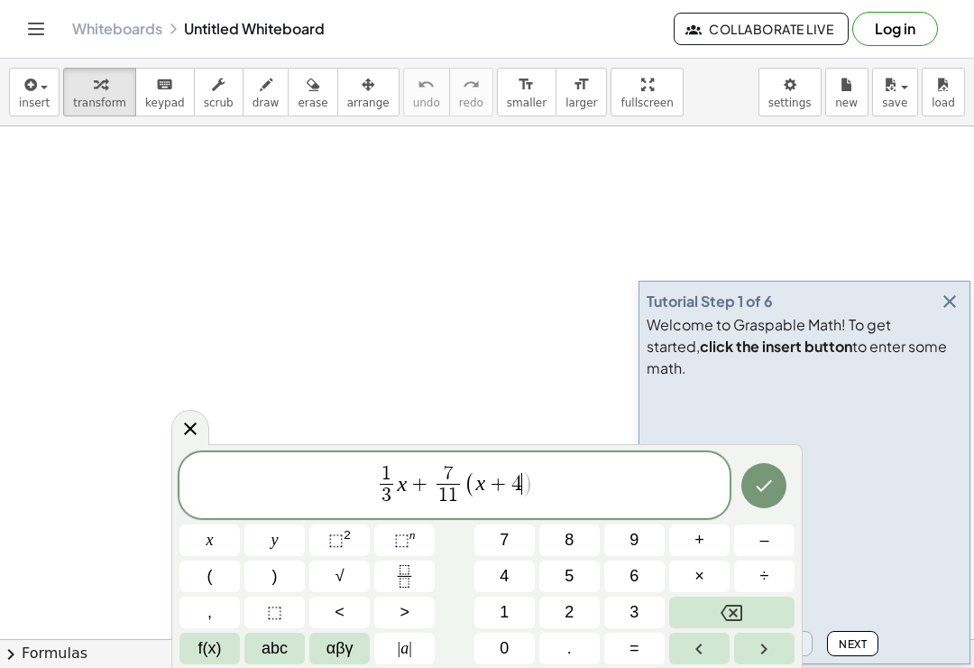
click at [264, 586] on button ")" at bounding box center [275, 576] width 60 height 32
click at [626, 652] on button "=" at bounding box center [635, 649] width 60 height 32
click at [203, 543] on button "x" at bounding box center [210, 540] width 60 height 32
click at [751, 616] on button "Backspace" at bounding box center [731, 612] width 125 height 32
click at [411, 584] on icon "Fraction" at bounding box center [404, 576] width 23 height 23
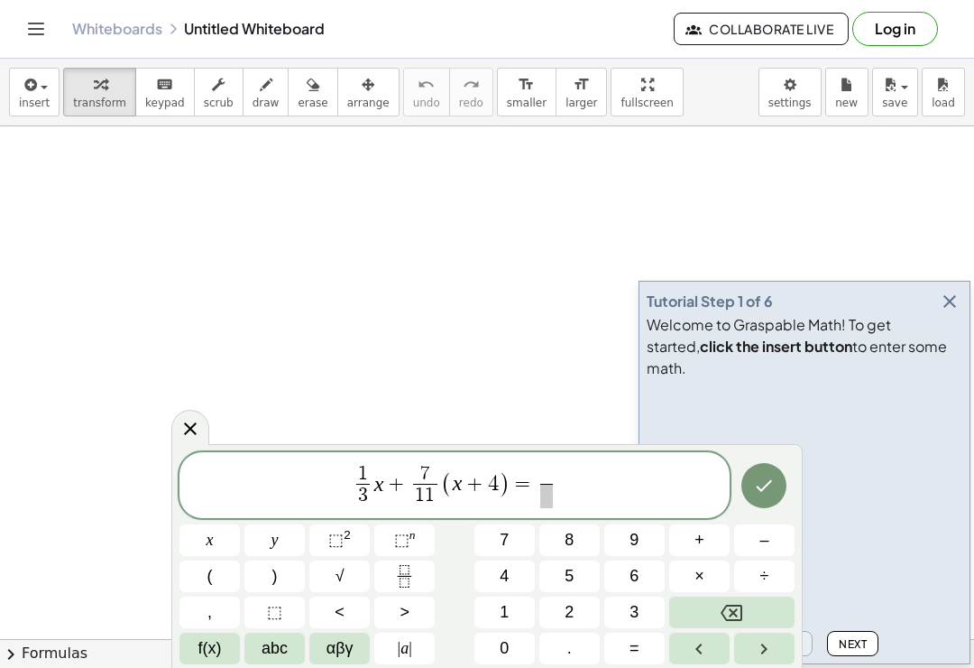
click at [195, 539] on button "x" at bounding box center [210, 540] width 60 height 32
click at [762, 662] on button "Right arrow" at bounding box center [764, 649] width 60 height 32
click at [576, 607] on button "2" at bounding box center [570, 612] width 60 height 32
click at [706, 534] on button "+" at bounding box center [699, 540] width 60 height 32
click at [763, 612] on button "Backspace" at bounding box center [731, 612] width 125 height 32
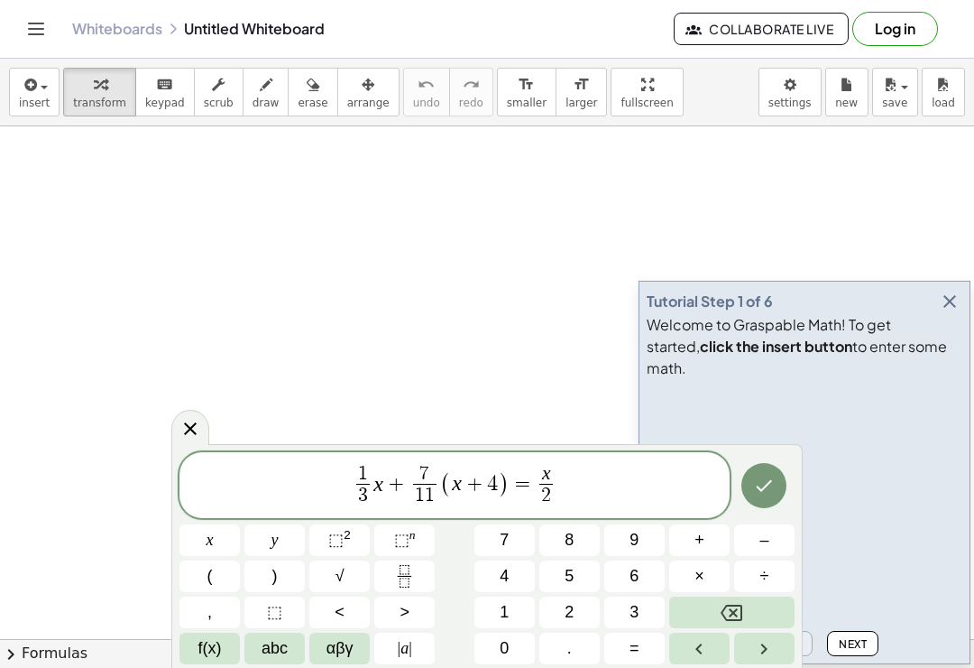
click at [762, 657] on icon "Right arrow" at bounding box center [764, 649] width 22 height 22
click at [706, 545] on button "+" at bounding box center [699, 540] width 60 height 32
click at [411, 576] on rect "Fraction" at bounding box center [405, 576] width 14 height 1
click at [192, 538] on button "x" at bounding box center [210, 540] width 60 height 32
click at [708, 543] on button "+" at bounding box center [699, 540] width 60 height 32
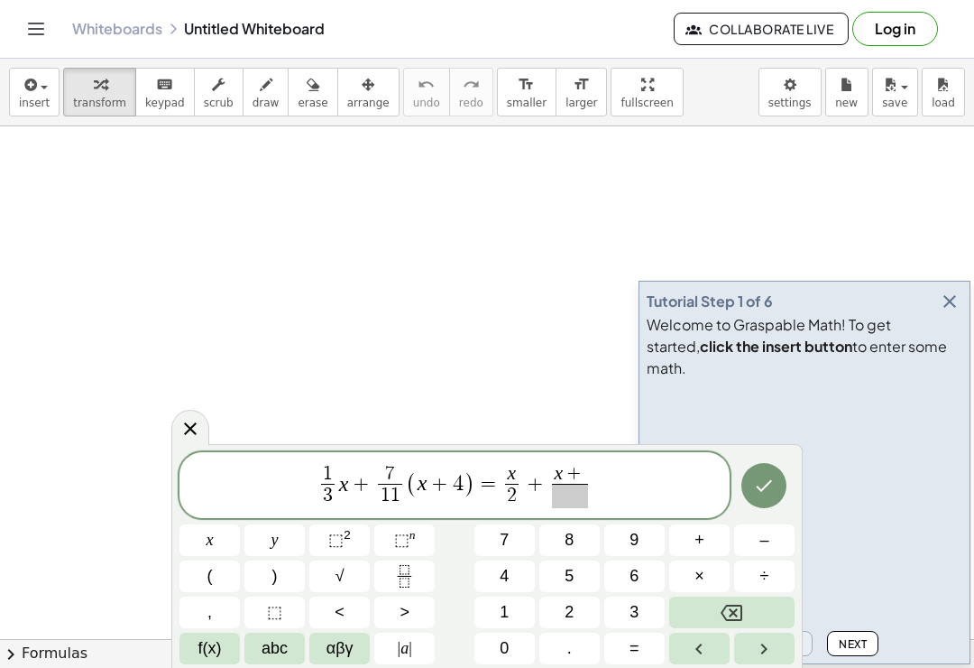
click at [516, 574] on button "4" at bounding box center [505, 576] width 60 height 32
click at [761, 660] on button "Right arrow" at bounding box center [764, 649] width 60 height 32
click at [576, 610] on button "2" at bounding box center [570, 612] width 60 height 32
click at [767, 485] on icon "Done" at bounding box center [765, 486] width 16 height 12
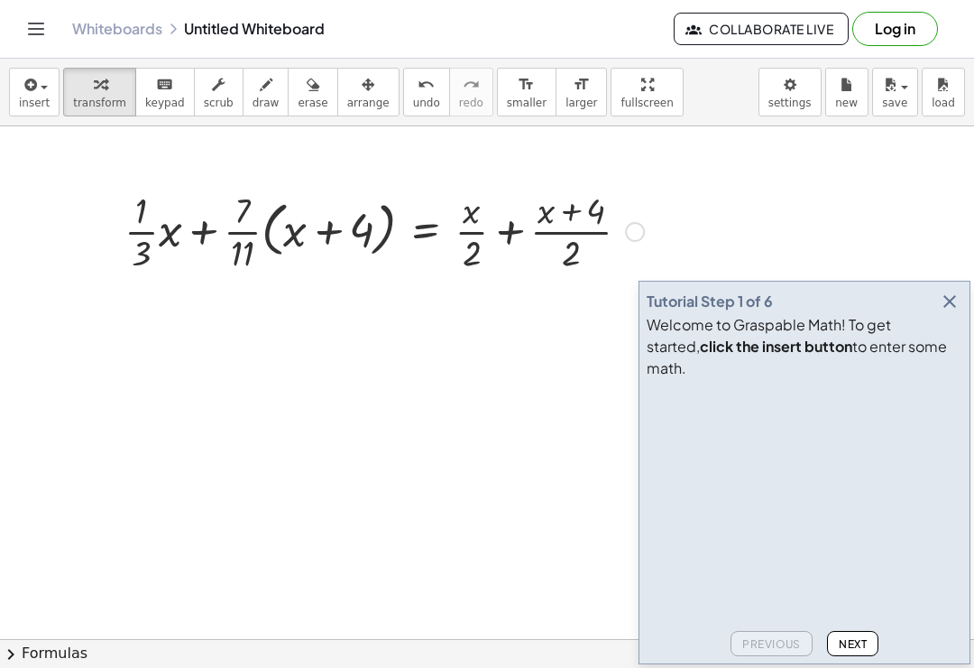
click at [945, 312] on icon "button" at bounding box center [950, 302] width 22 height 22
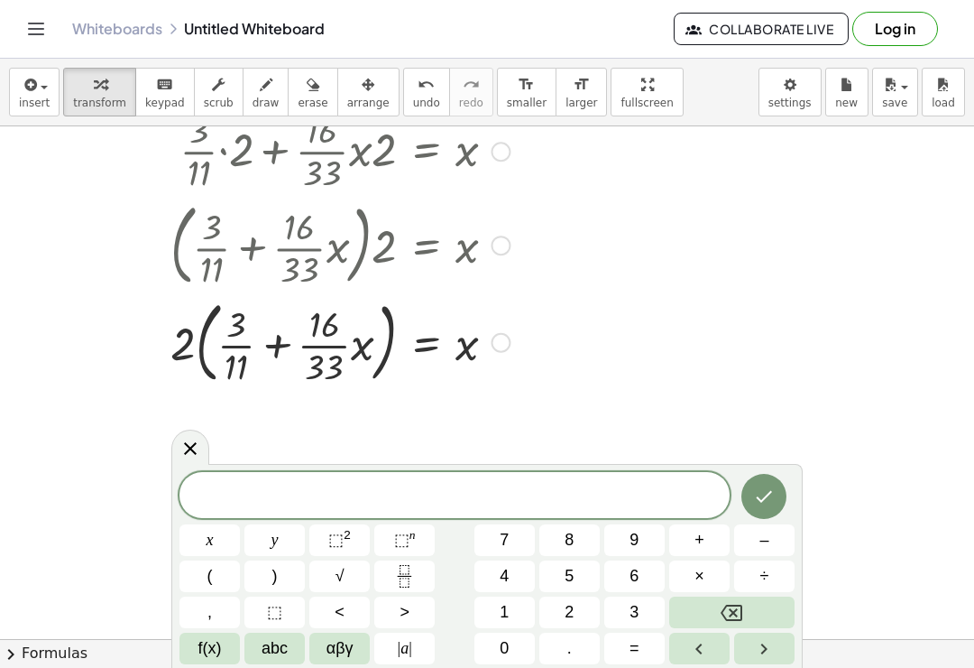
scroll to position [2702, 0]
